Goal: Find specific page/section: Find specific page/section

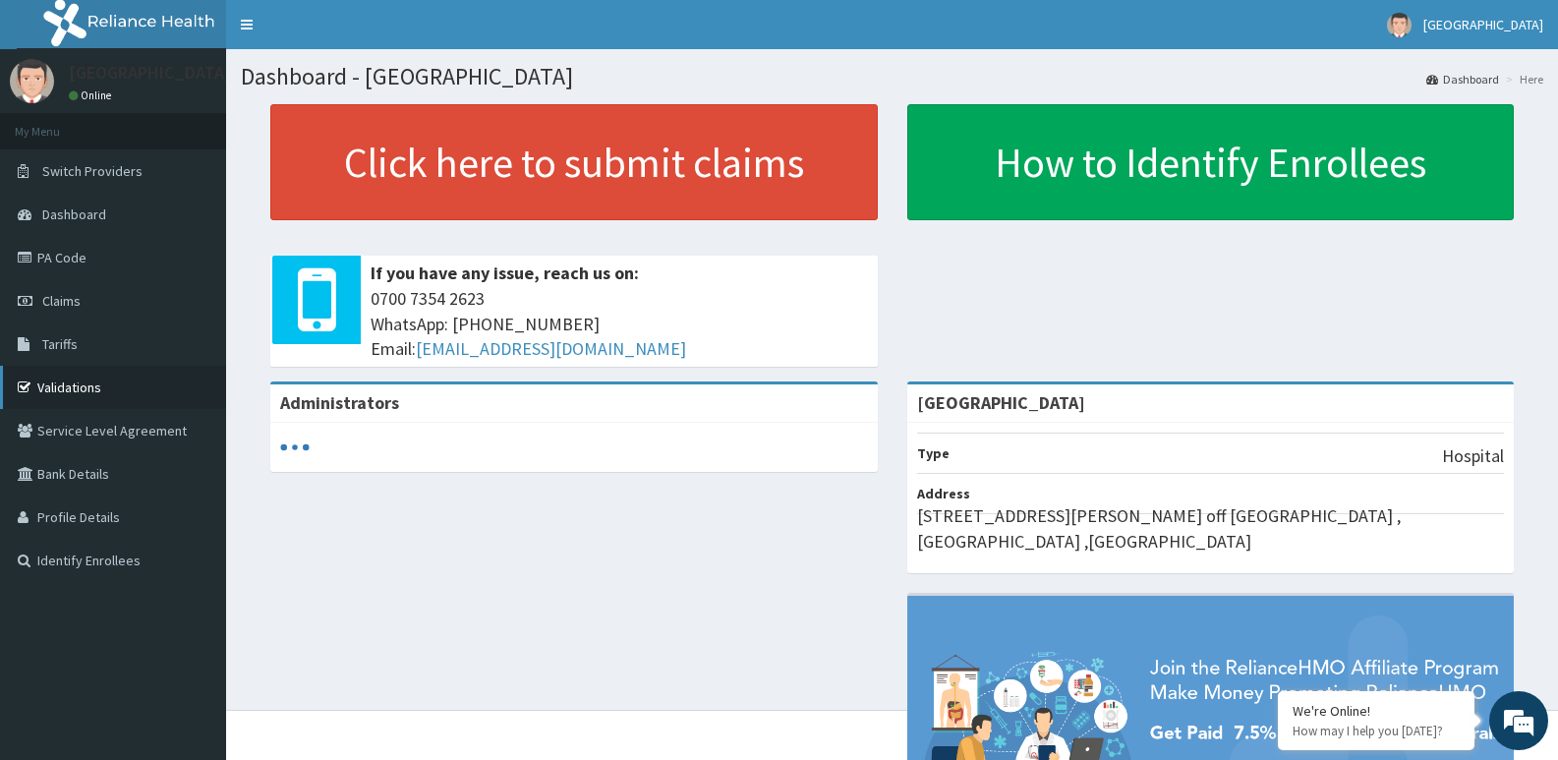
click at [96, 391] on link "Validations" at bounding box center [113, 387] width 226 height 43
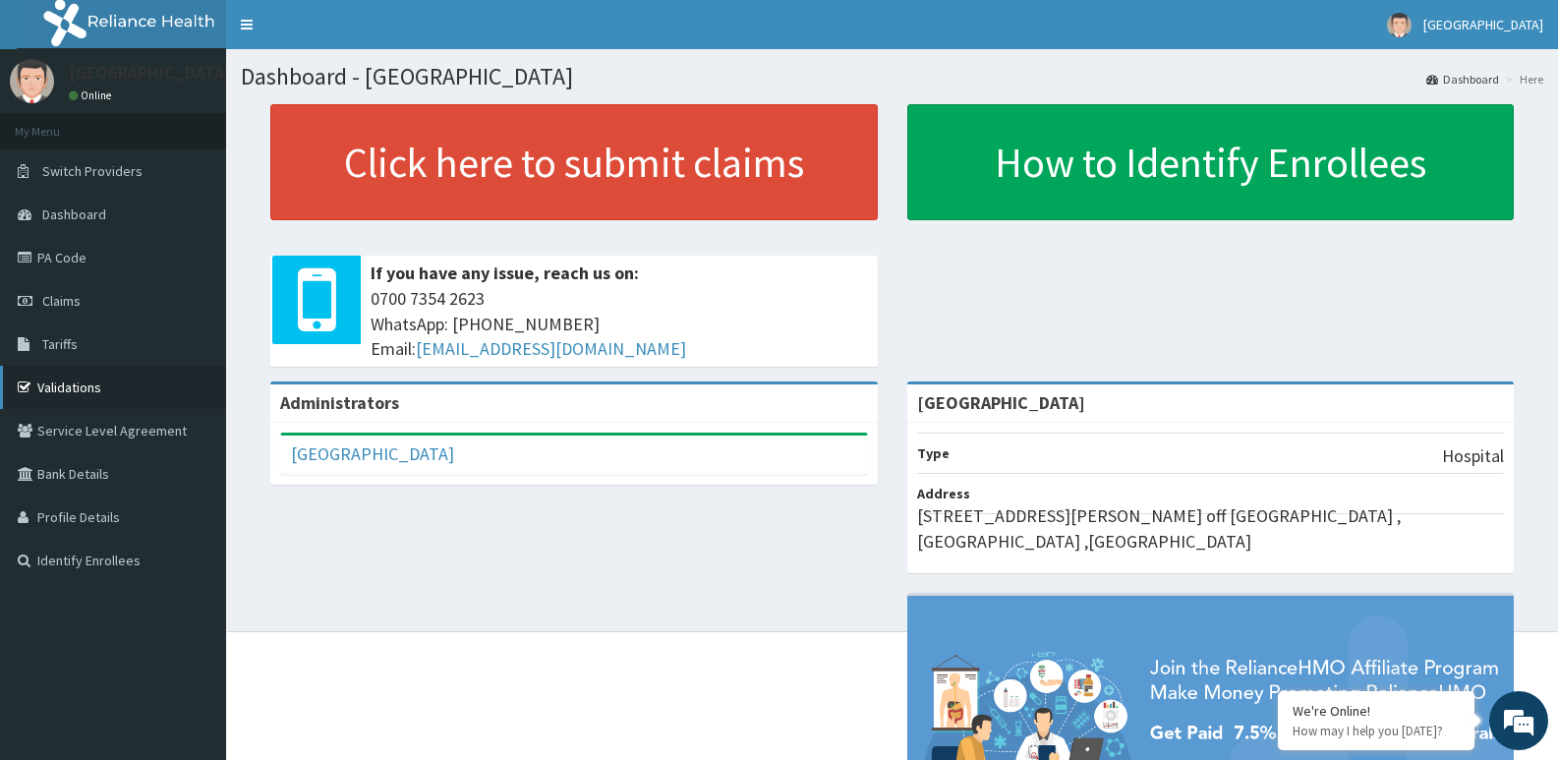
click at [60, 391] on link "Validations" at bounding box center [113, 387] width 226 height 43
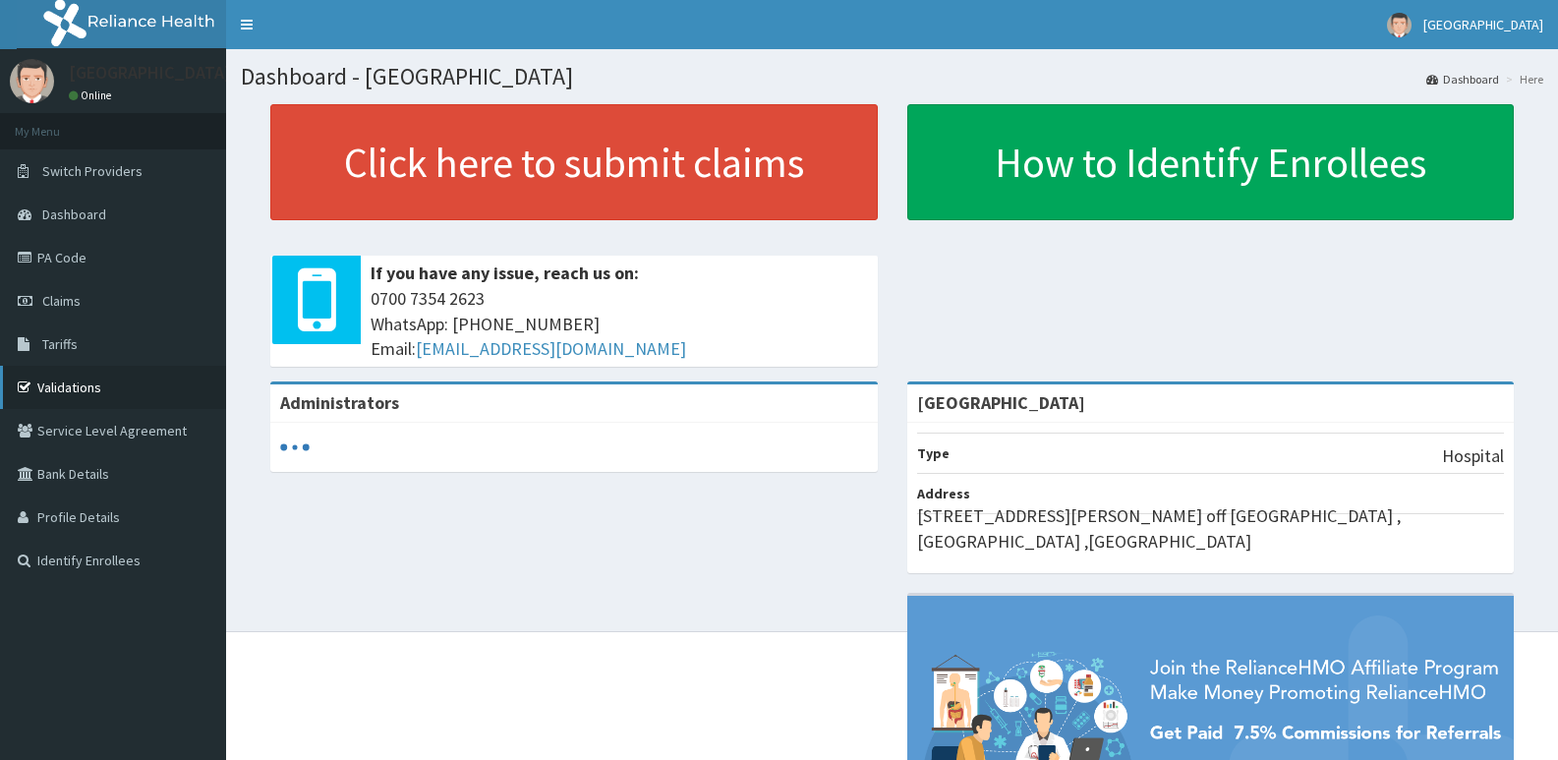
click at [55, 378] on link "Validations" at bounding box center [113, 387] width 226 height 43
